Goal: Transaction & Acquisition: Subscribe to service/newsletter

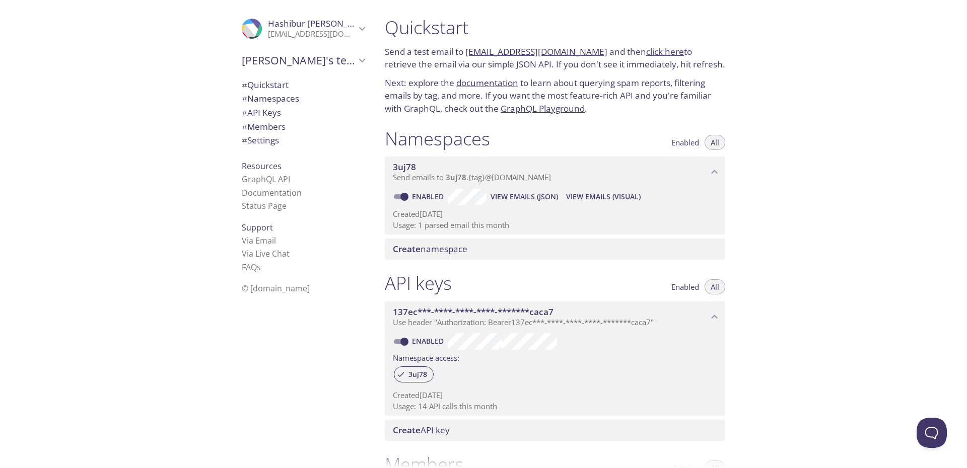
click at [471, 82] on link "documentation" at bounding box center [487, 83] width 62 height 12
click at [524, 110] on link "GraphQL Playground" at bounding box center [543, 109] width 84 height 12
drag, startPoint x: 447, startPoint y: 180, endPoint x: 758, endPoint y: 87, distance: 325.5
click at [758, 87] on div "Quickstart Send a test email to [EMAIL_ADDRESS][DOMAIN_NAME] and then click her…" at bounding box center [672, 234] width 590 height 468
copy link "[EMAIL_ADDRESS][DOMAIN_NAME]"
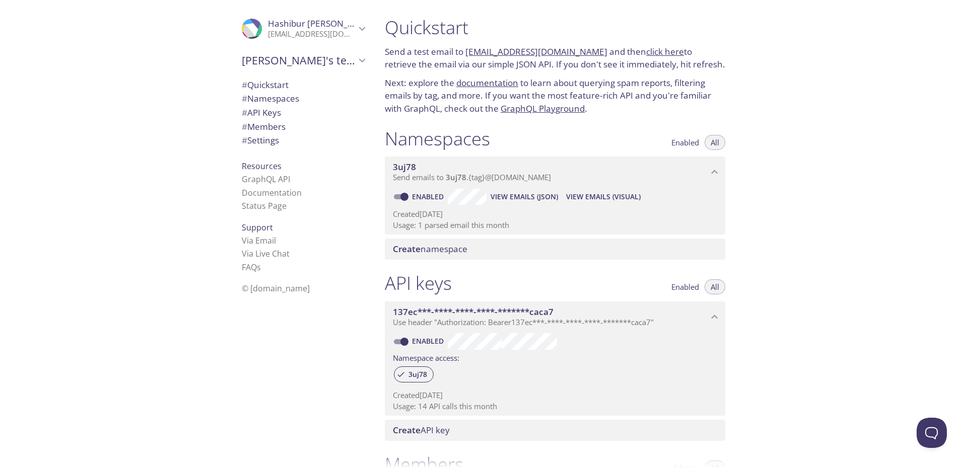
drag, startPoint x: 589, startPoint y: 52, endPoint x: 466, endPoint y: 50, distance: 123.4
click at [466, 50] on p "Send a test email to [EMAIL_ADDRESS][DOMAIN_NAME] and then click here to retrie…" at bounding box center [555, 58] width 340 height 26
click at [674, 73] on div "Quickstart Send a test email to [EMAIL_ADDRESS][DOMAIN_NAME] and then click her…" at bounding box center [555, 65] width 357 height 111
click at [400, 55] on p "Send a test email to [EMAIL_ADDRESS][DOMAIN_NAME] and then click here to retrie…" at bounding box center [555, 58] width 340 height 26
drag, startPoint x: 400, startPoint y: 55, endPoint x: 608, endPoint y: 57, distance: 208.0
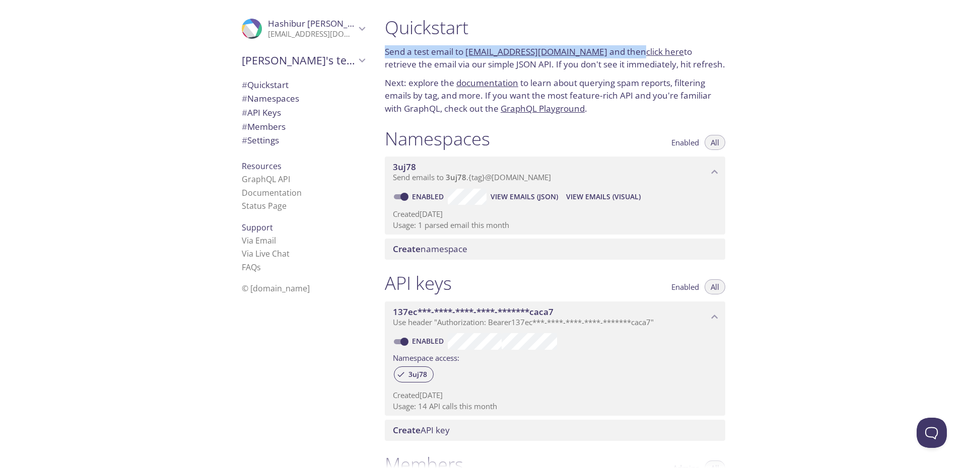
click at [608, 57] on p "Send a test email to [EMAIL_ADDRESS][DOMAIN_NAME] and then click here to retrie…" at bounding box center [555, 58] width 340 height 26
click at [555, 80] on p "Next: explore the documentation to learn about querying spam reports, filtering…" at bounding box center [555, 96] width 340 height 39
drag, startPoint x: 464, startPoint y: 47, endPoint x: 700, endPoint y: 66, distance: 236.9
click at [700, 66] on p "Send a test email to [EMAIL_ADDRESS][DOMAIN_NAME] and then click here to retrie…" at bounding box center [555, 58] width 340 height 26
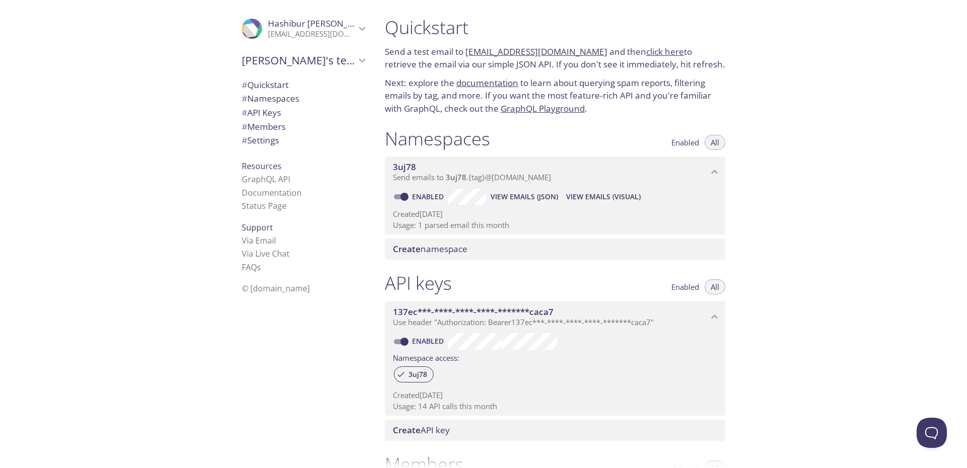
click at [459, 308] on span "137ec***-****-****-****-*******caca7" at bounding box center [473, 312] width 161 height 12
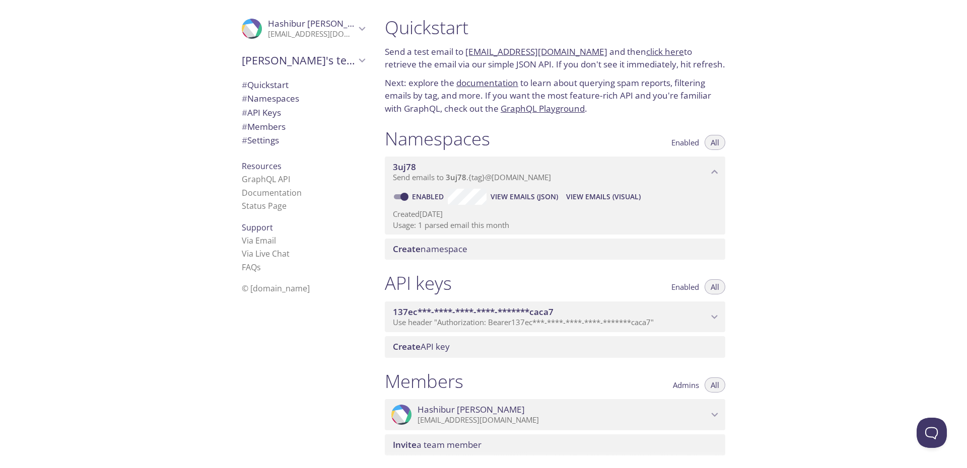
click at [459, 308] on span "137ec***-****-****-****-*******caca7" at bounding box center [473, 312] width 161 height 12
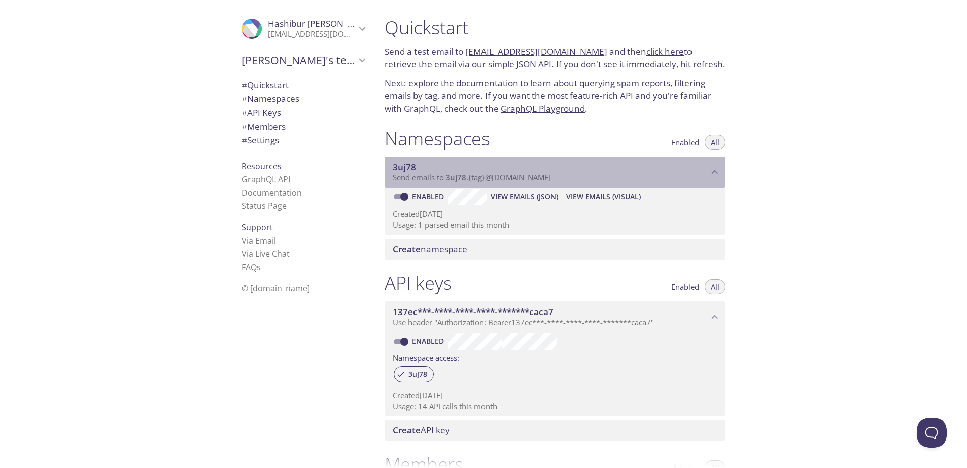
drag, startPoint x: 387, startPoint y: 167, endPoint x: 443, endPoint y: 162, distance: 55.6
click at [443, 162] on div "3uj78 Send emails to 3uj78 . {tag} @[DOMAIN_NAME]" at bounding box center [555, 172] width 340 height 31
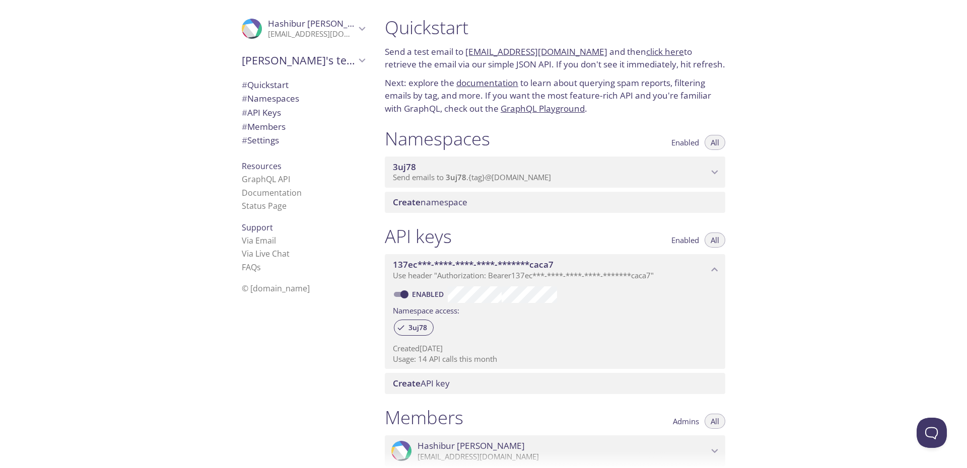
click at [437, 167] on span "3uj78" at bounding box center [550, 167] width 315 height 11
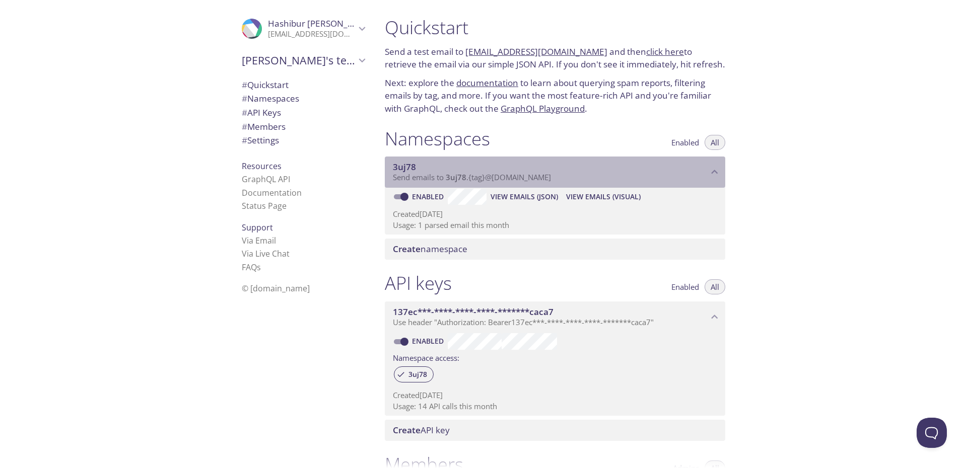
drag, startPoint x: 432, startPoint y: 177, endPoint x: 499, endPoint y: 178, distance: 67.0
click at [499, 178] on span "Send emails to 3uj78 . {tag} @[DOMAIN_NAME]" at bounding box center [472, 177] width 158 height 10
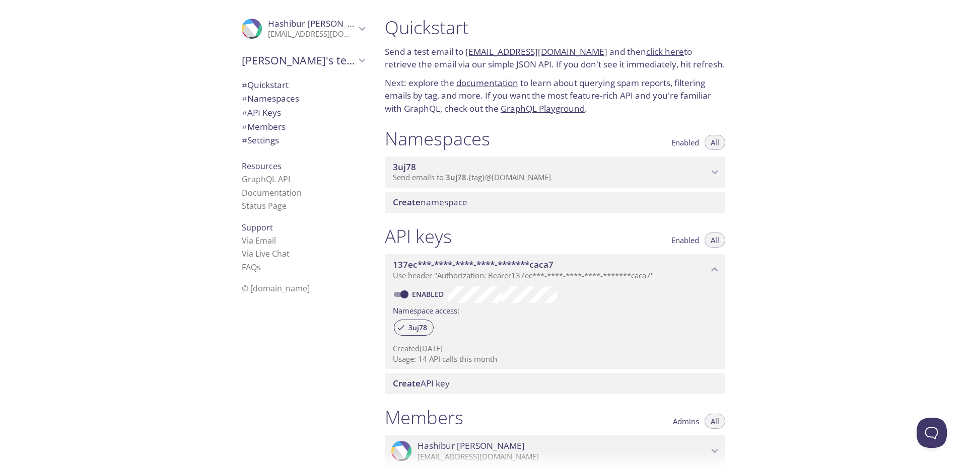
click at [499, 178] on span "Send emails to 3uj78 . {tag} @[DOMAIN_NAME]" at bounding box center [472, 177] width 158 height 10
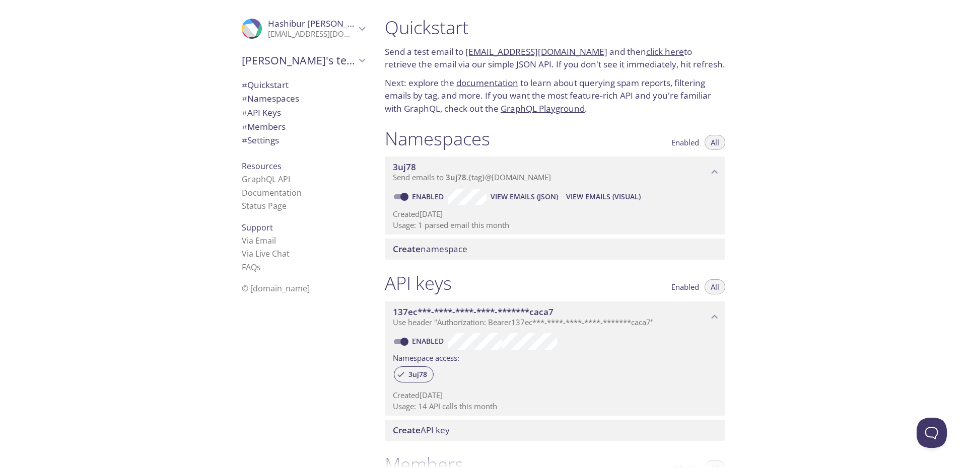
click at [175, 204] on div ".cls-1 { fill: #6d5ca8; } .cls-2 { fill: #3fc191; } .cls-3 { fill: #3b4752; } .…" at bounding box center [188, 234] width 377 height 468
click at [545, 197] on span "View Emails (JSON)" at bounding box center [523, 197] width 67 height 12
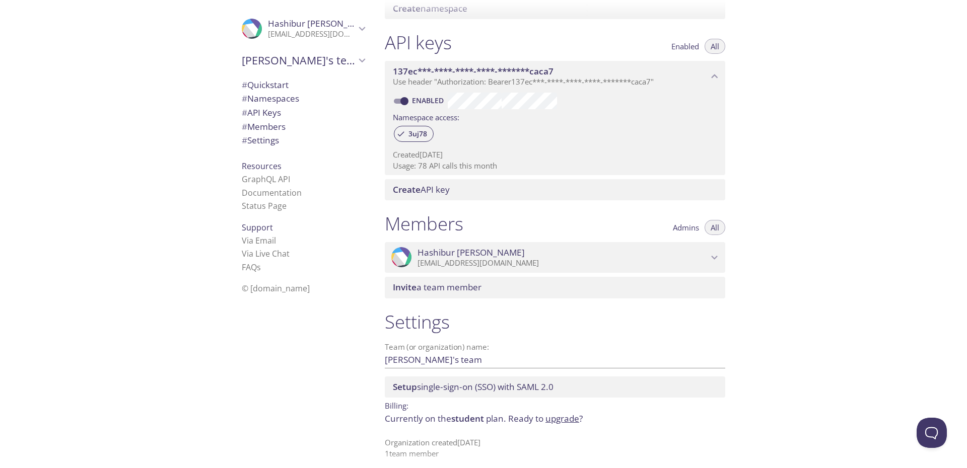
scroll to position [242, 0]
drag, startPoint x: 421, startPoint y: 168, endPoint x: 431, endPoint y: 167, distance: 9.6
click at [431, 167] on p "Usage: 78 API calls this month" at bounding box center [555, 165] width 324 height 11
click at [304, 122] on span "# Members" at bounding box center [303, 126] width 123 height 13
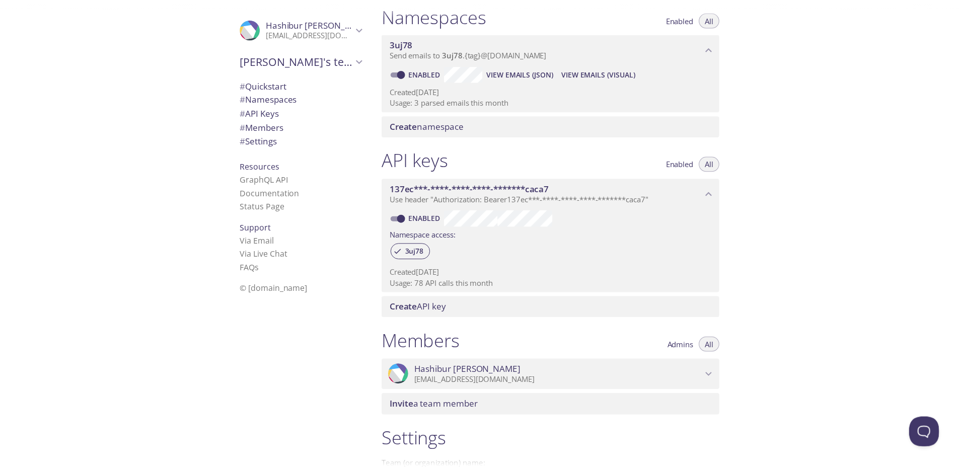
scroll to position [248, 0]
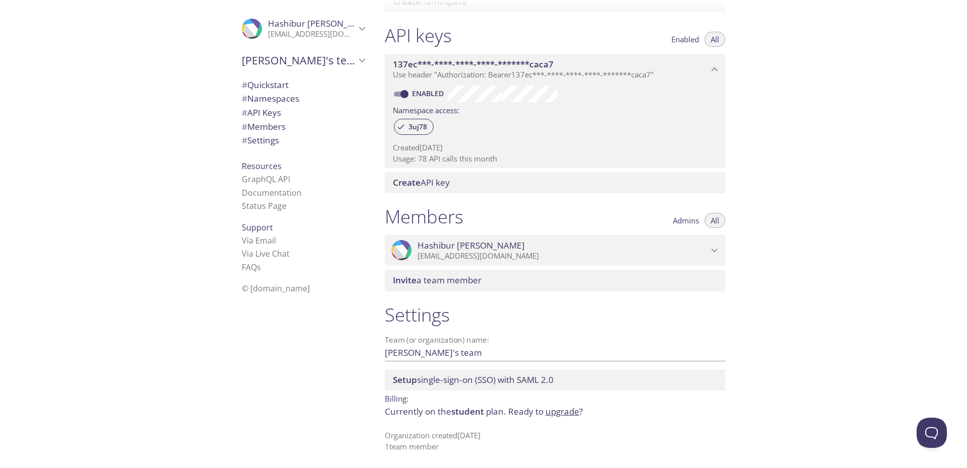
click at [552, 413] on link "upgrade" at bounding box center [562, 412] width 34 height 12
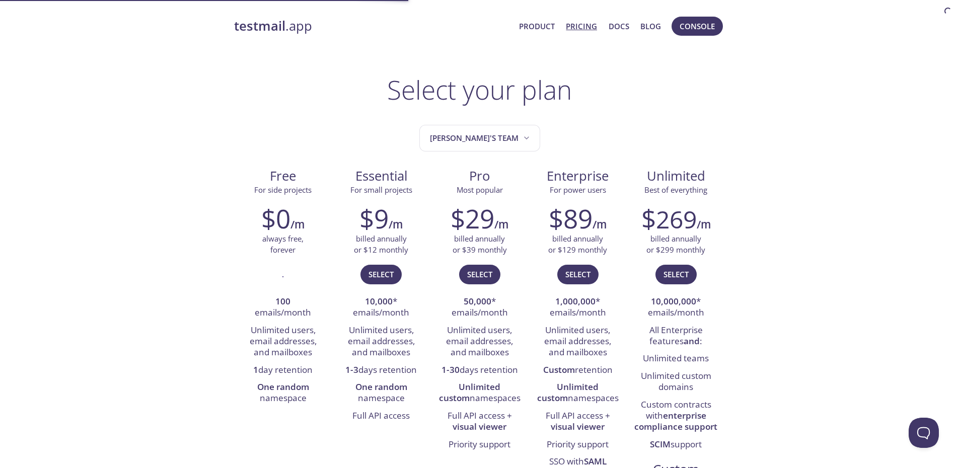
click at [489, 152] on div "[PERSON_NAME]'s team" at bounding box center [479, 142] width 121 height 35
click at [491, 149] on button "[PERSON_NAME]'s team" at bounding box center [479, 138] width 121 height 27
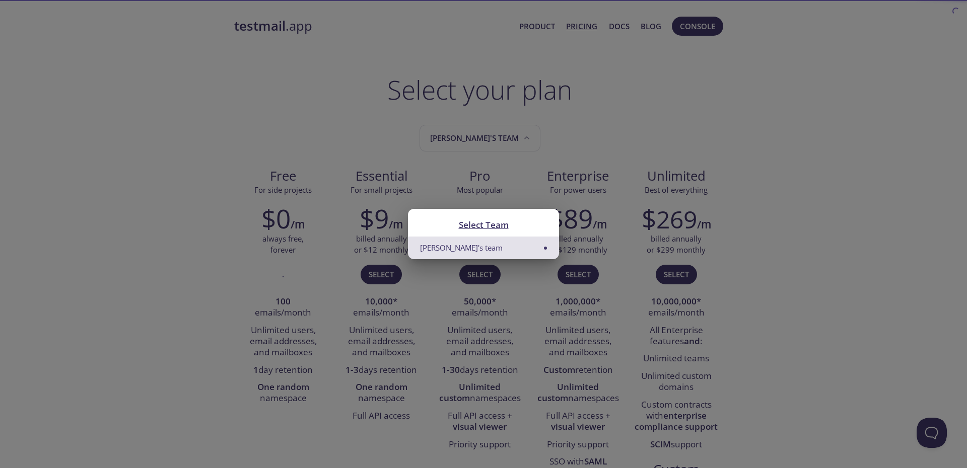
click at [581, 148] on div "Select Team Hashibur's team" at bounding box center [483, 234] width 967 height 468
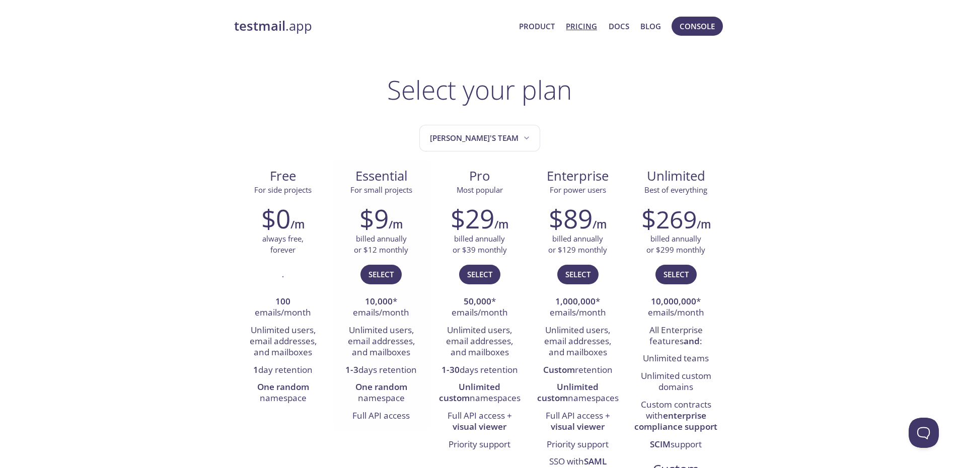
click at [393, 180] on span "Essential" at bounding box center [381, 176] width 82 height 17
